Goal: Find specific page/section: Find specific page/section

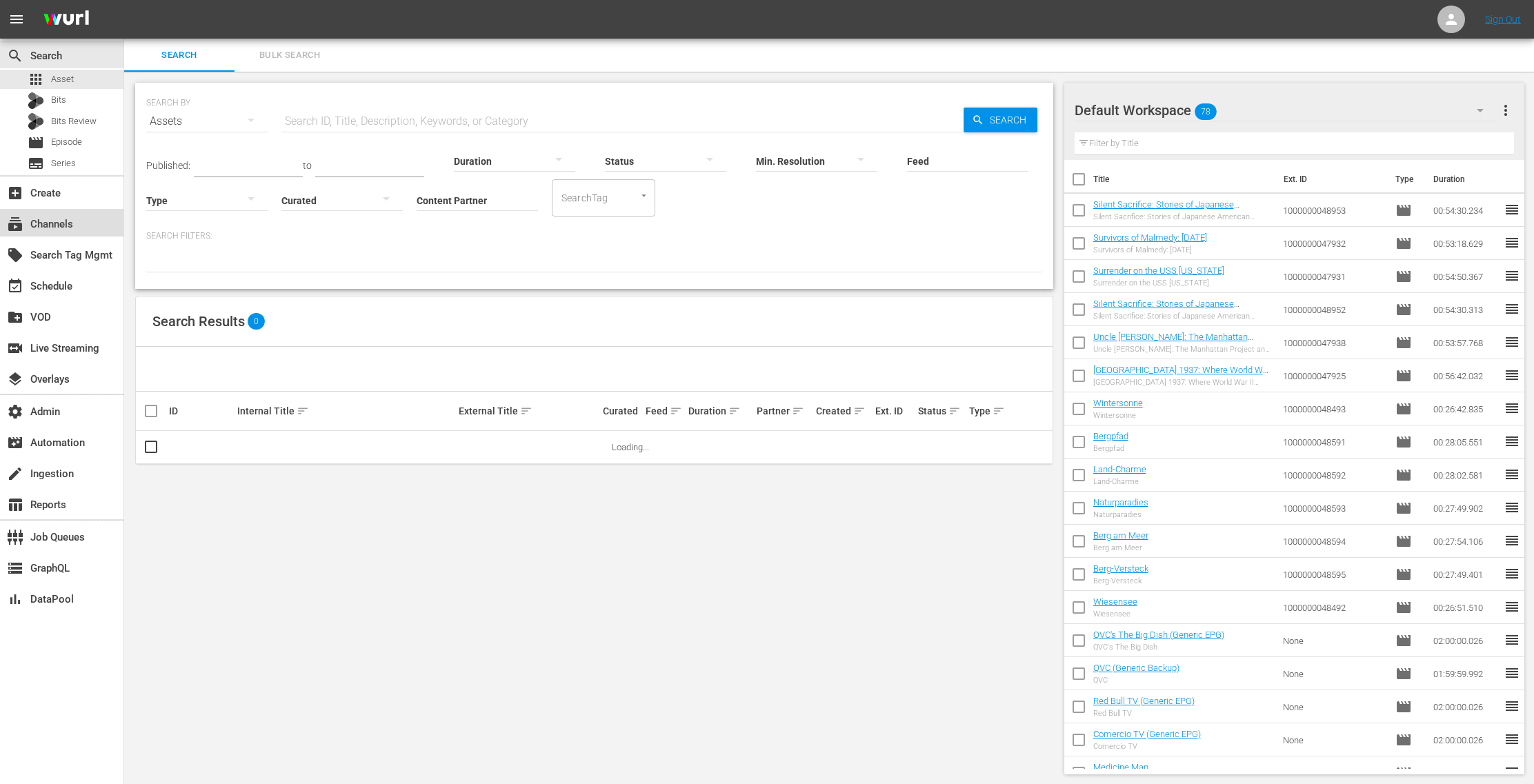
click at [83, 224] on div "subscriptions Channels" at bounding box center [61, 223] width 123 height 28
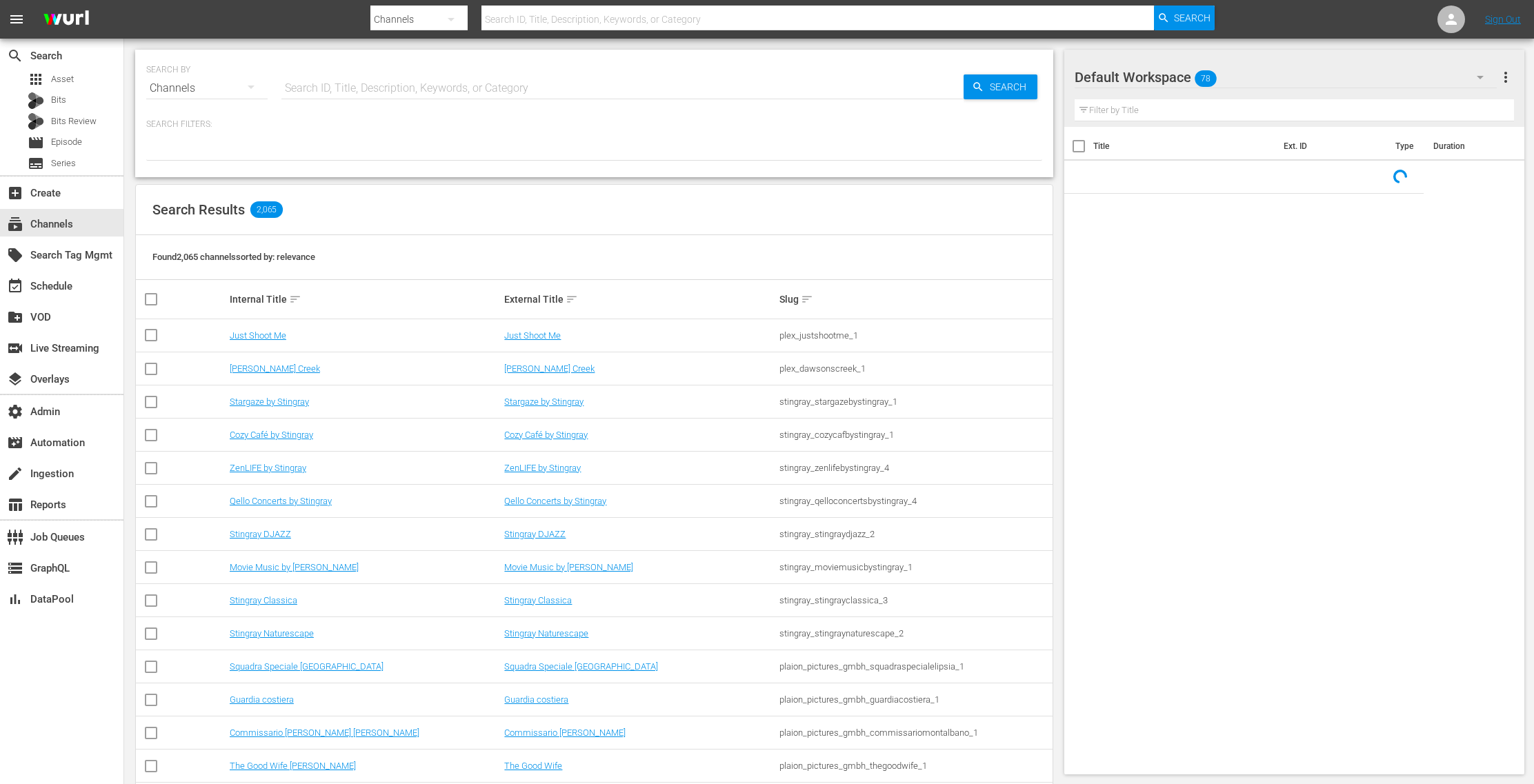
paste input "ae_networks_first48_1"
type input "ae_networks_first48_1"
click at [301, 90] on input "ae_networks_first48_1" at bounding box center [622, 88] width 682 height 33
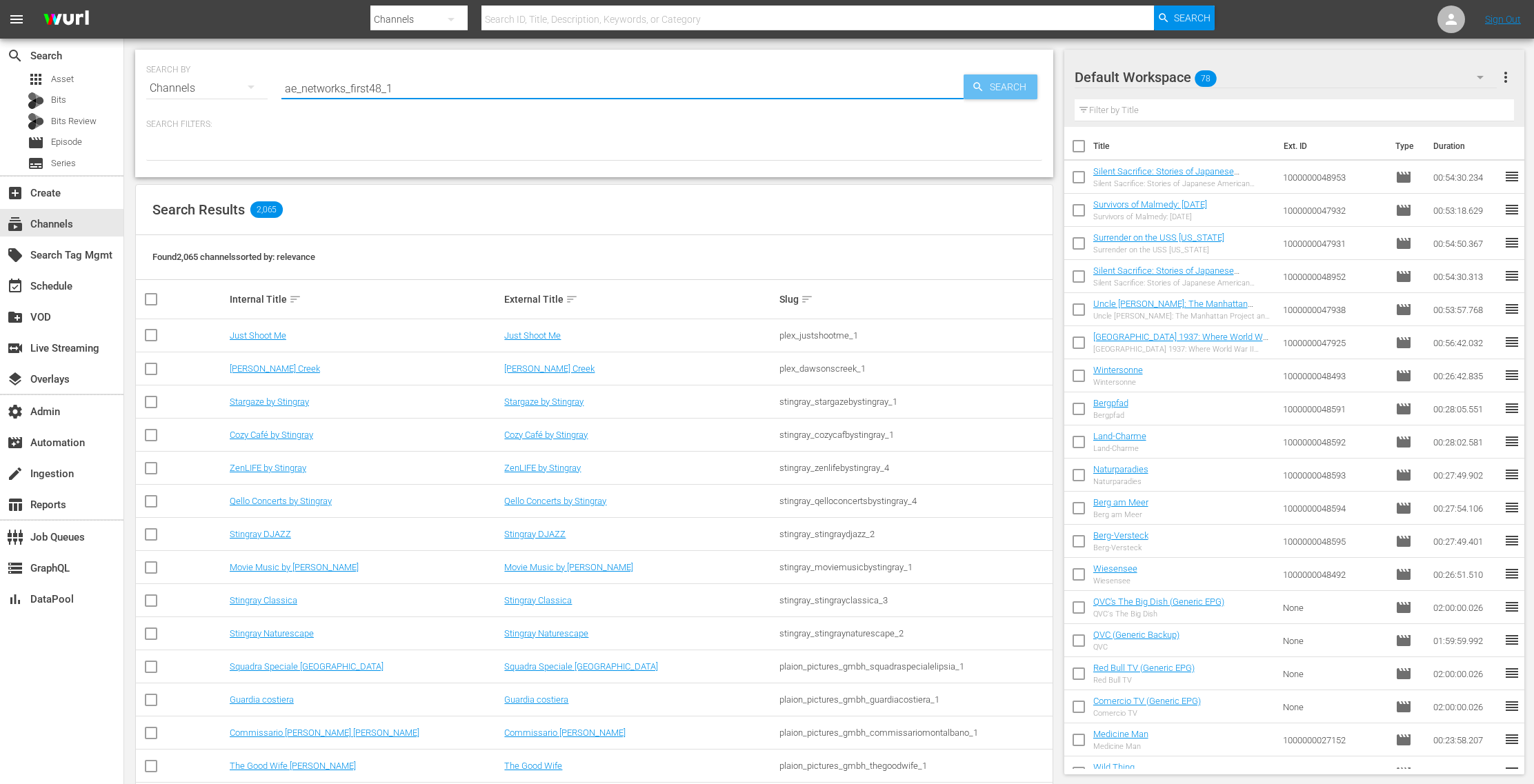
type input "ae_networks_first48_1"
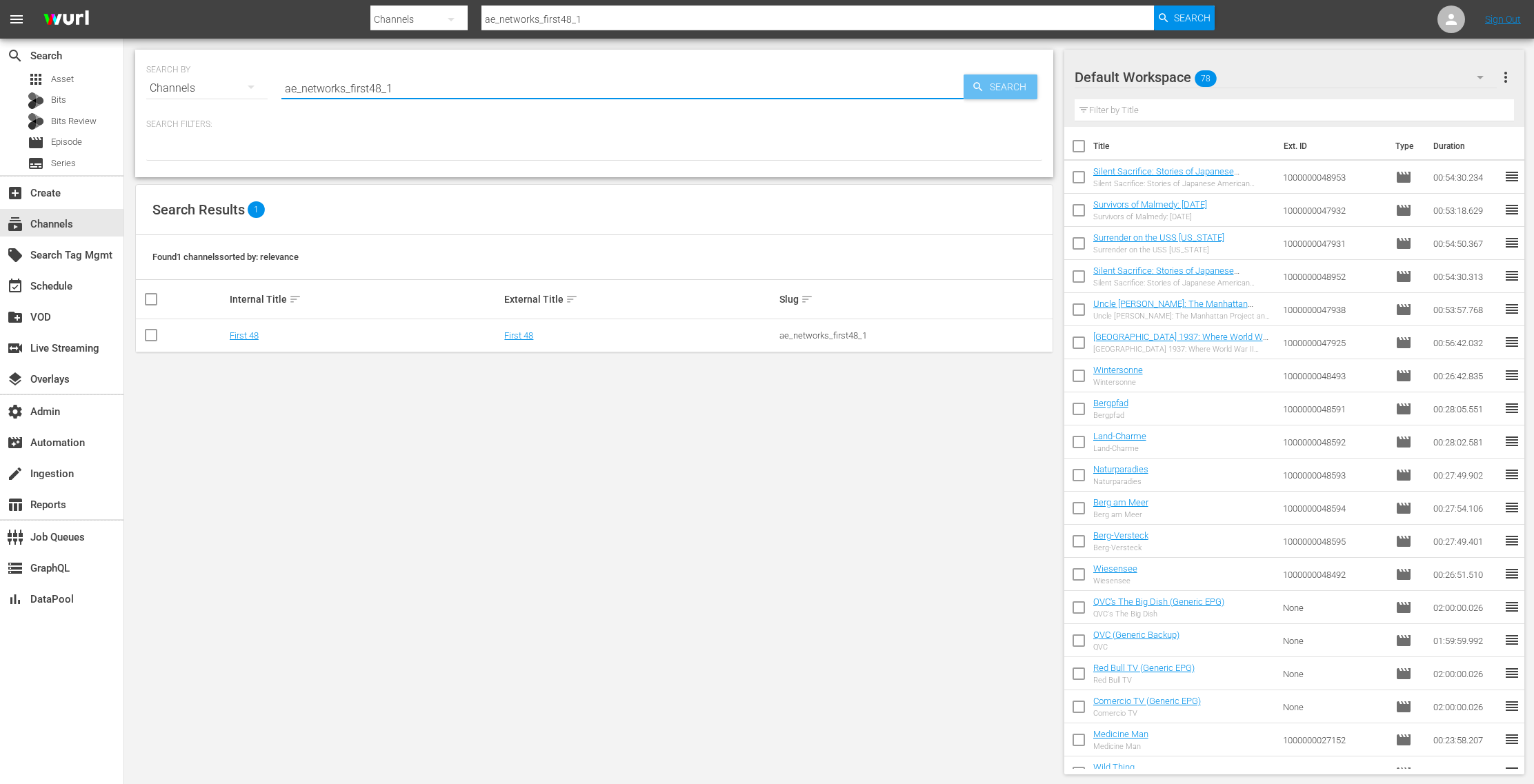
type input "ae_networks_first48_1"
click at [985, 86] on span "Search" at bounding box center [1011, 87] width 53 height 25
click at [520, 338] on link "First 48" at bounding box center [518, 335] width 29 height 10
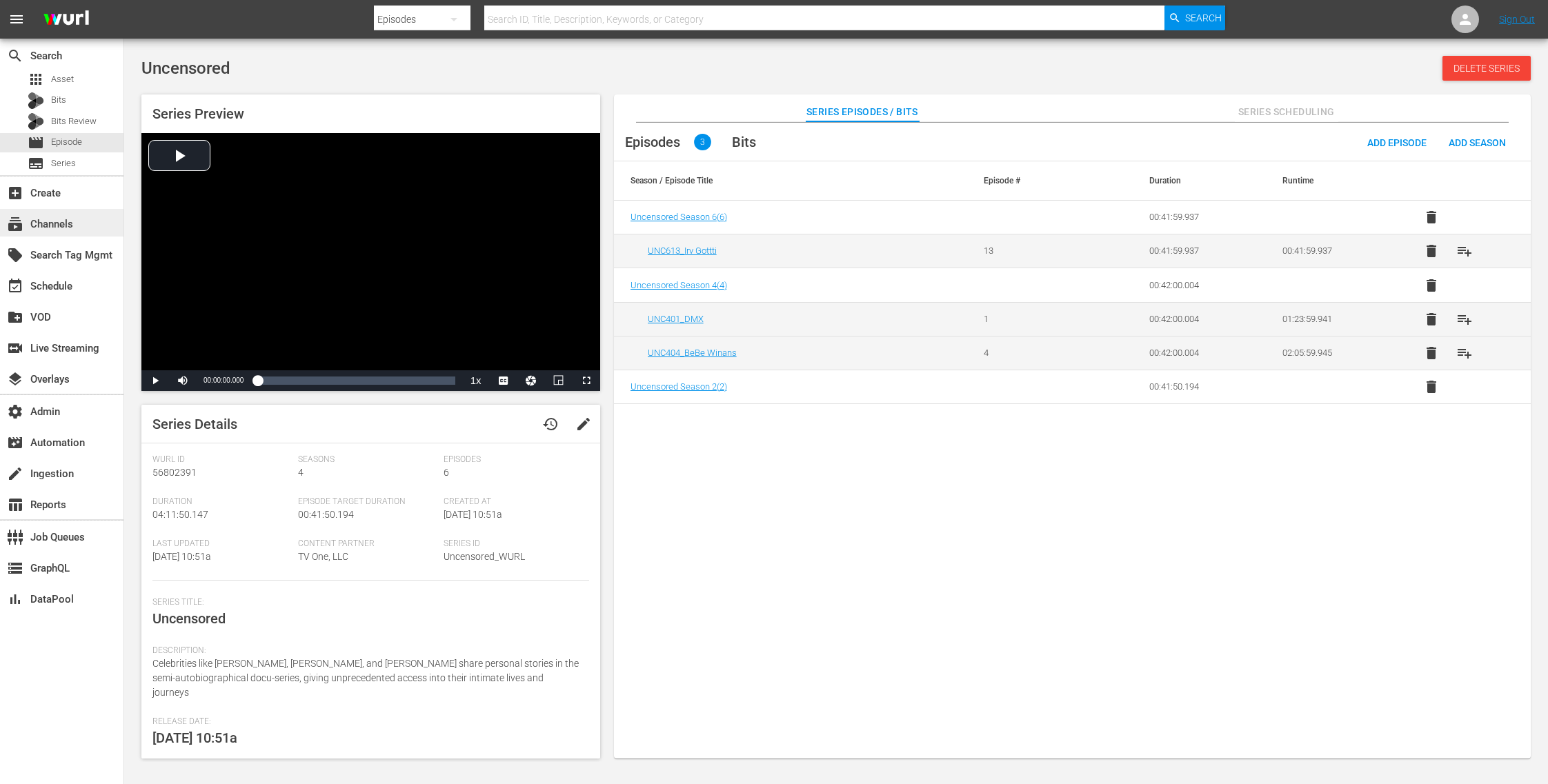
click at [41, 227] on div "subscriptions Channels" at bounding box center [38, 222] width 77 height 12
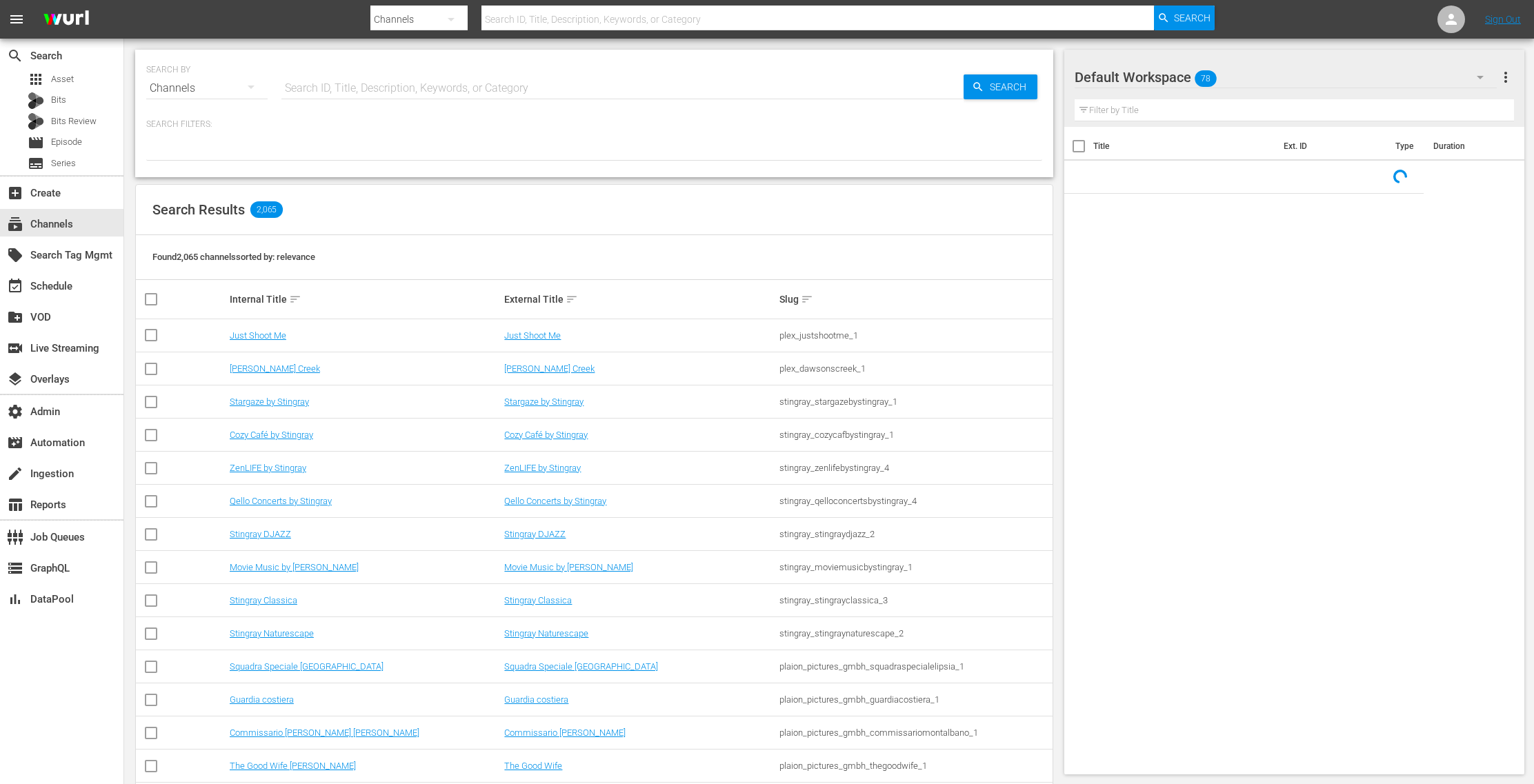
click at [510, 22] on input "text" at bounding box center [818, 19] width 673 height 33
paste input "aenetworks_iceroadtruckers_1"
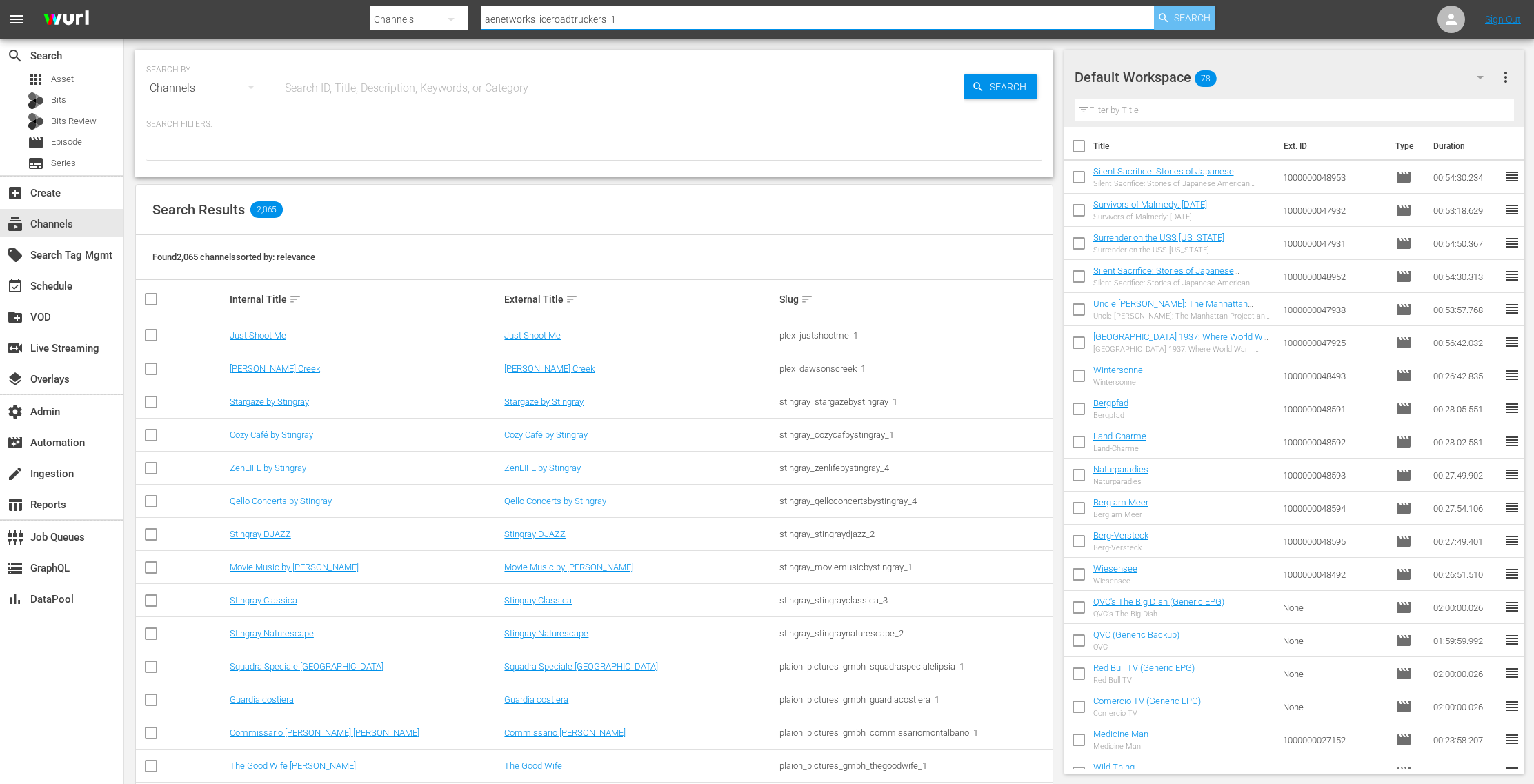
type input "aenetworks_iceroadtruckers_1"
click at [1201, 23] on span "Search" at bounding box center [1192, 18] width 37 height 25
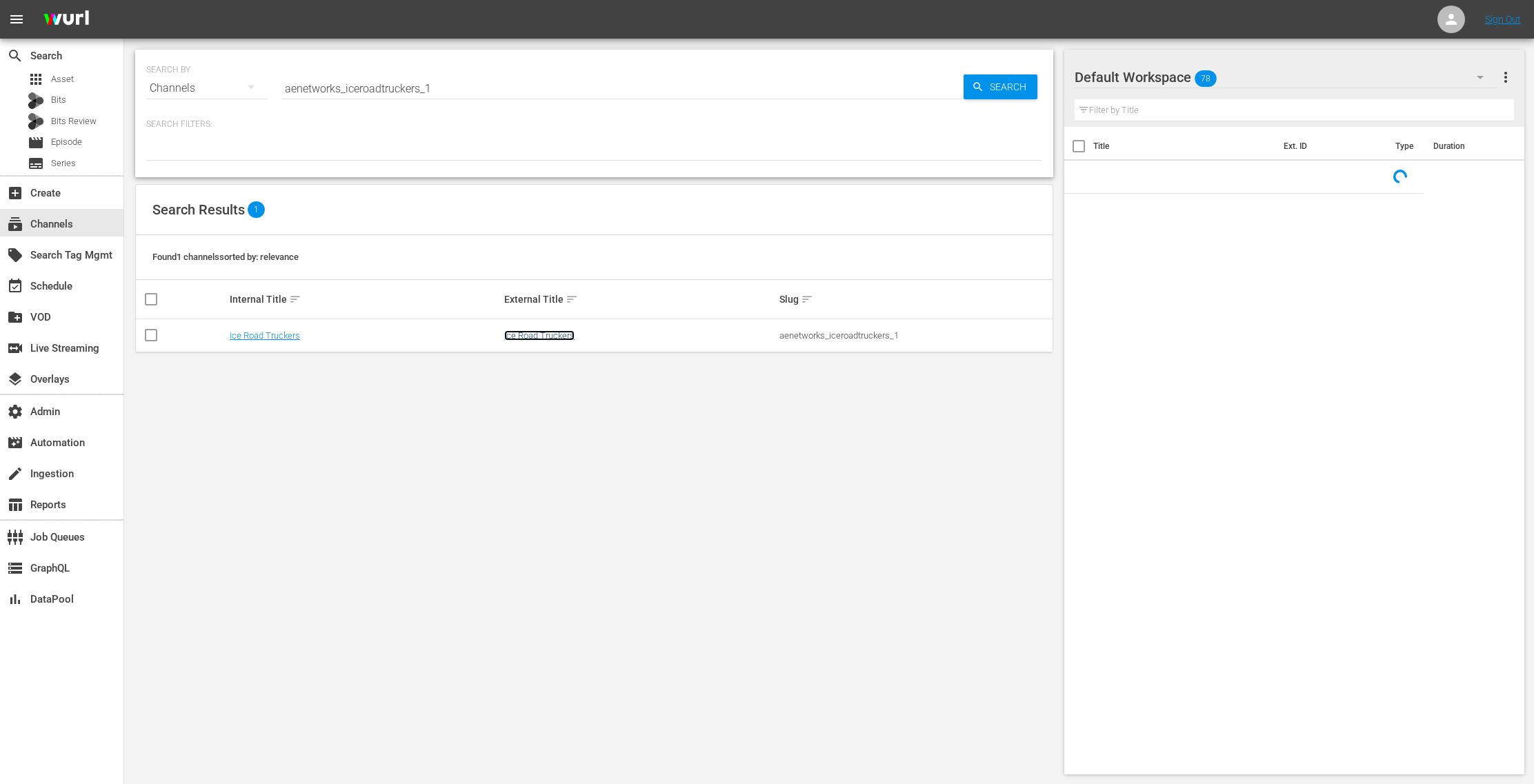
click at [538, 338] on link "Ice Road Truckers" at bounding box center [539, 335] width 71 height 10
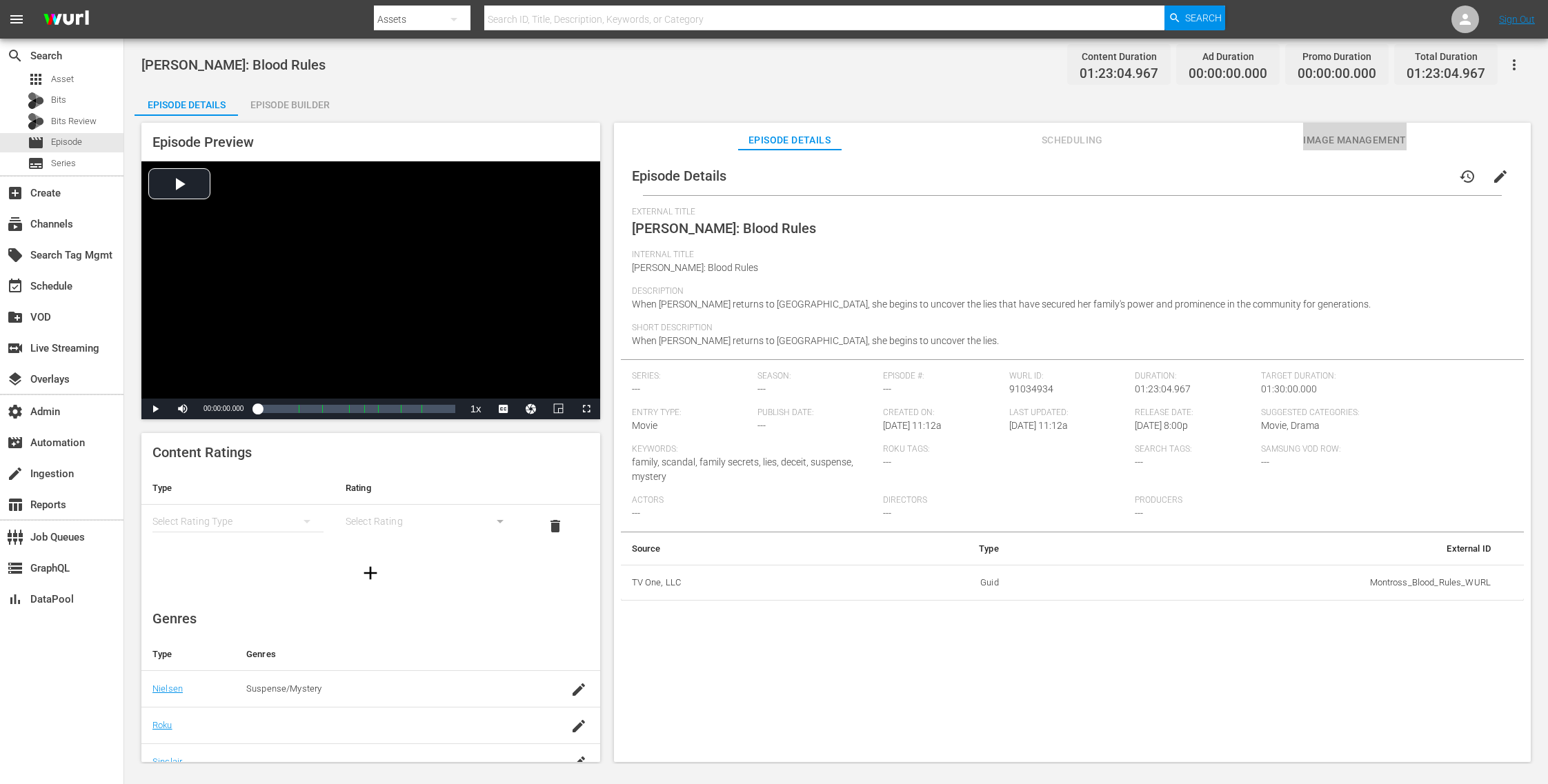
click at [1334, 145] on span "Image Management" at bounding box center [1355, 140] width 103 height 17
